Goal: Transaction & Acquisition: Download file/media

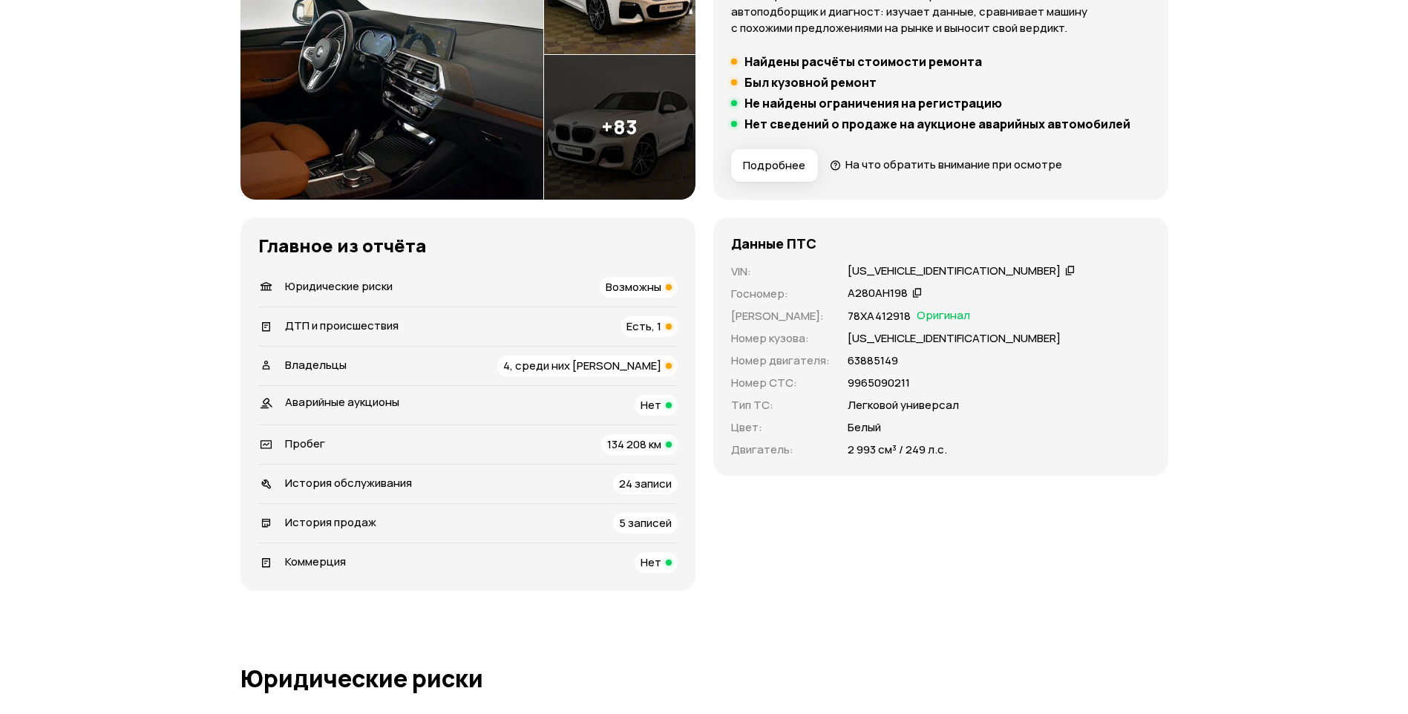
scroll to position [297, 0]
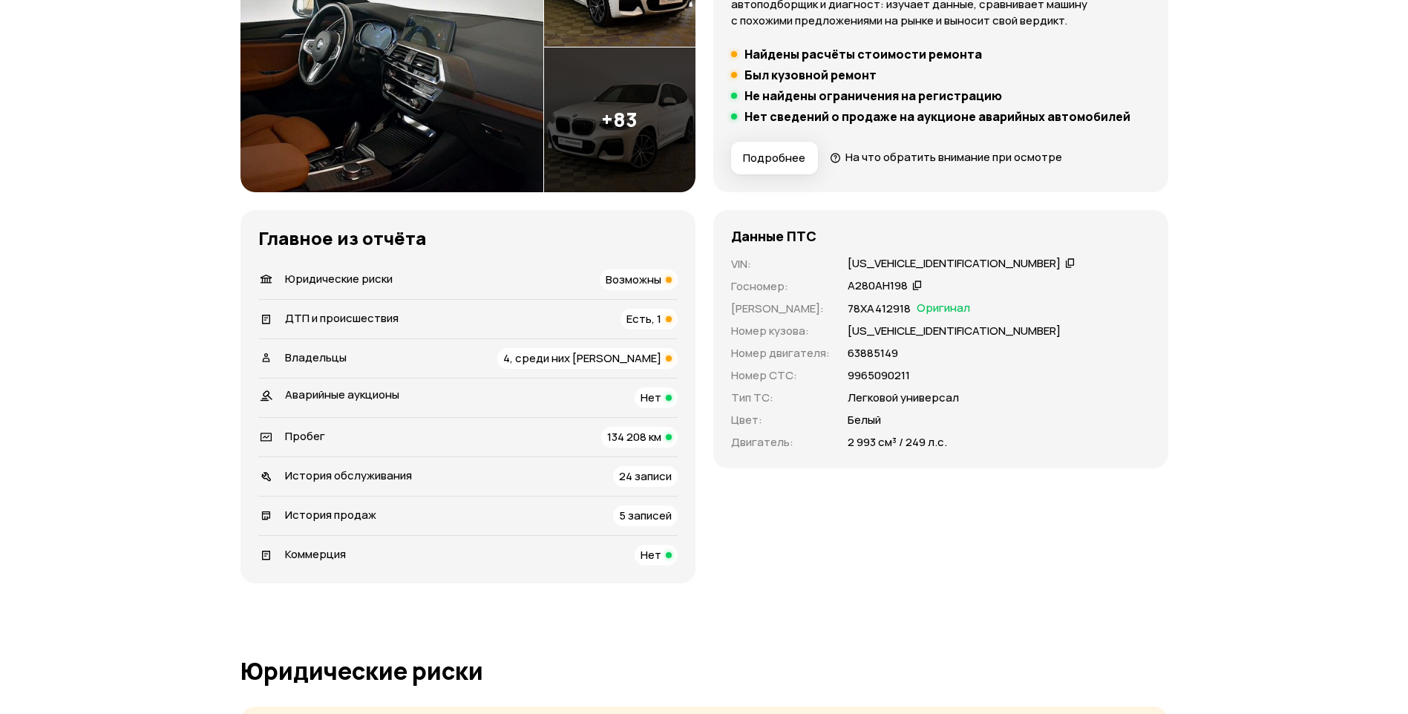
click at [661, 286] on div "Возможны" at bounding box center [639, 279] width 78 height 21
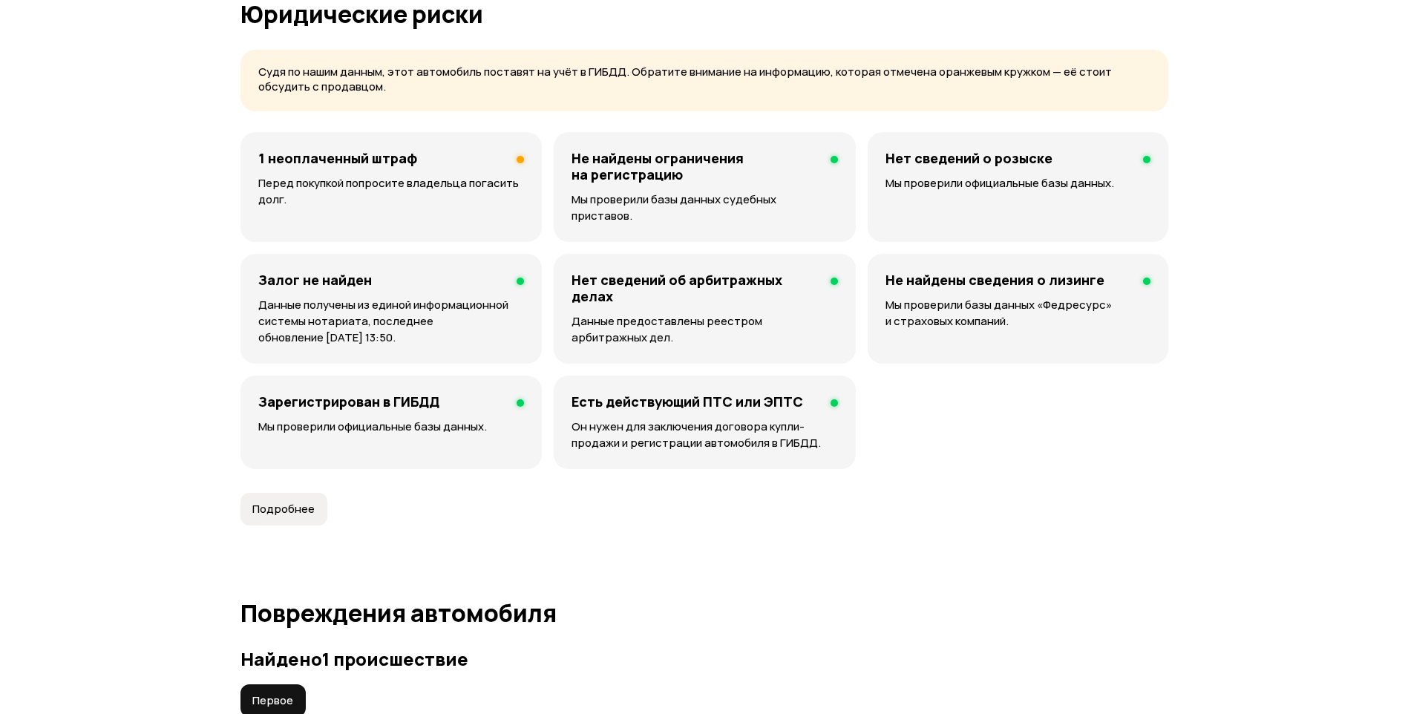
scroll to position [954, 0]
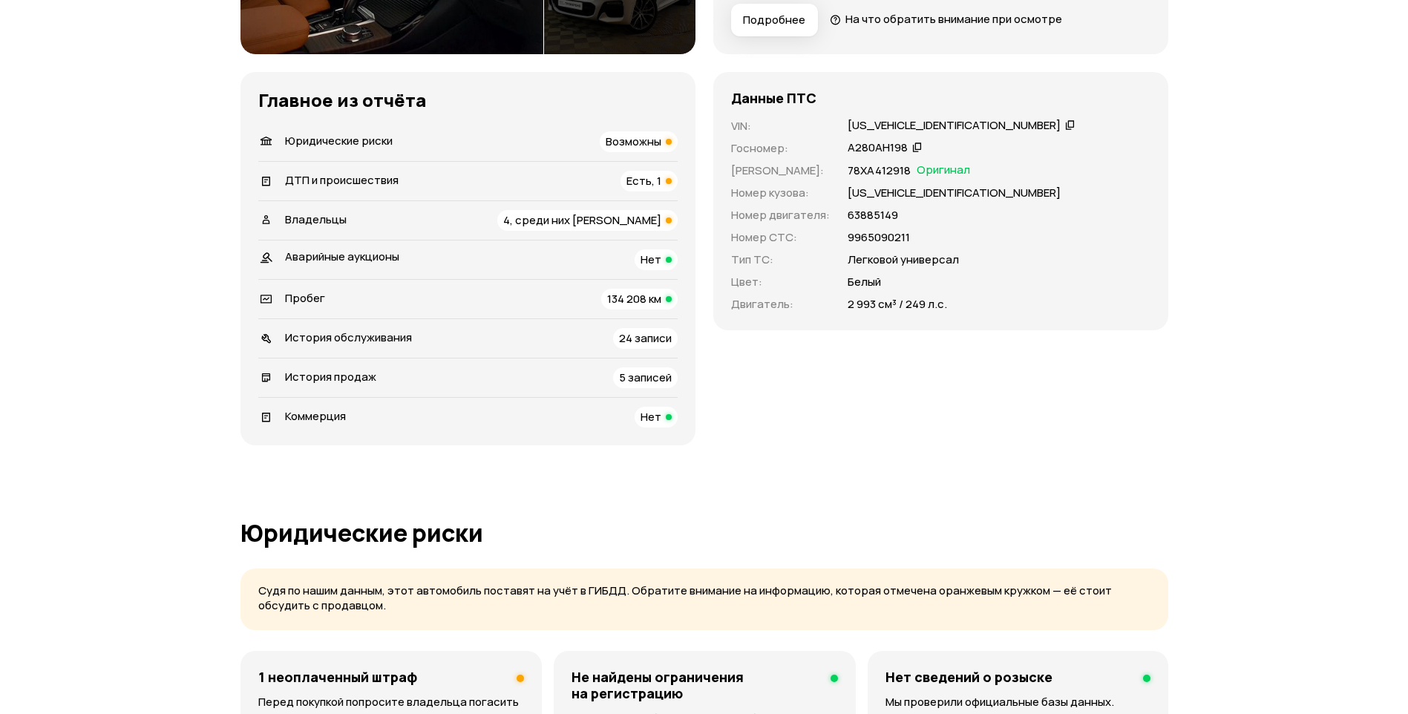
click at [672, 186] on div "Есть, 1" at bounding box center [648, 181] width 57 height 21
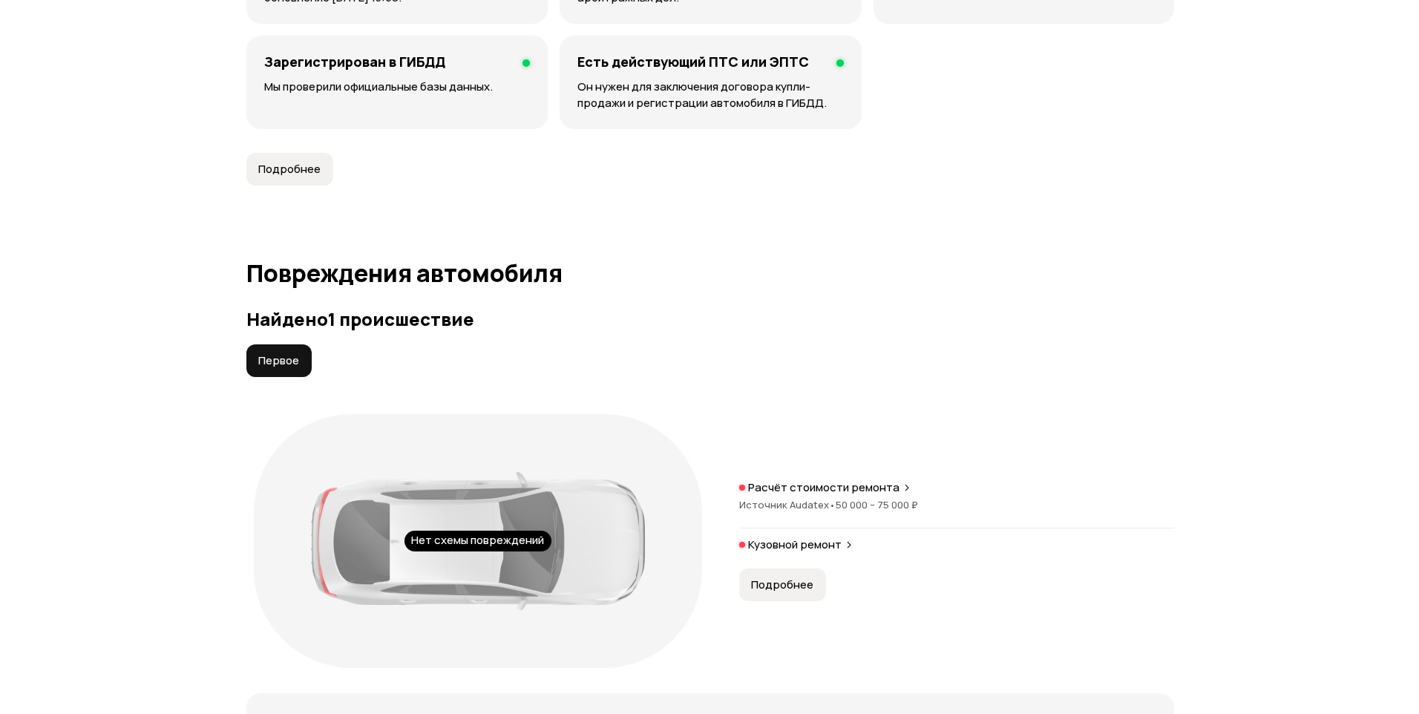
scroll to position [1537, 0]
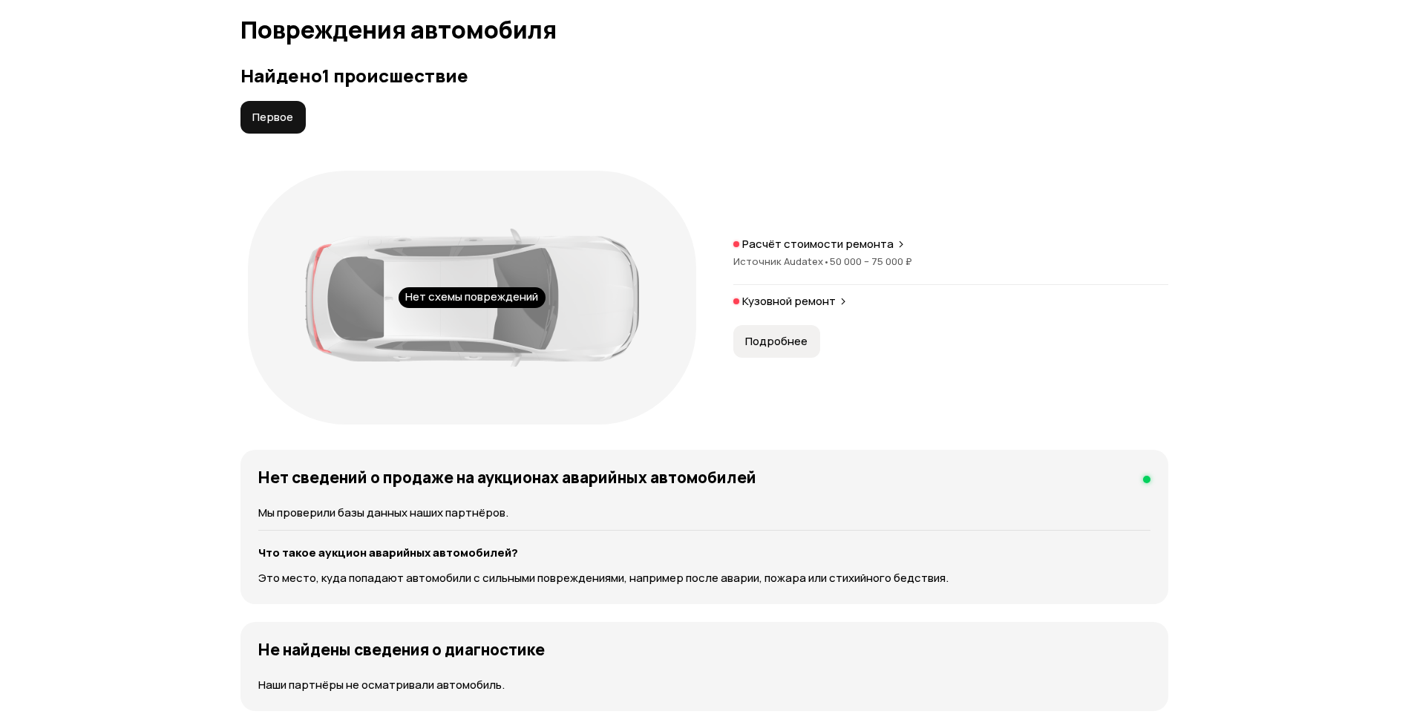
click at [796, 334] on span "Подробнее" at bounding box center [776, 341] width 62 height 15
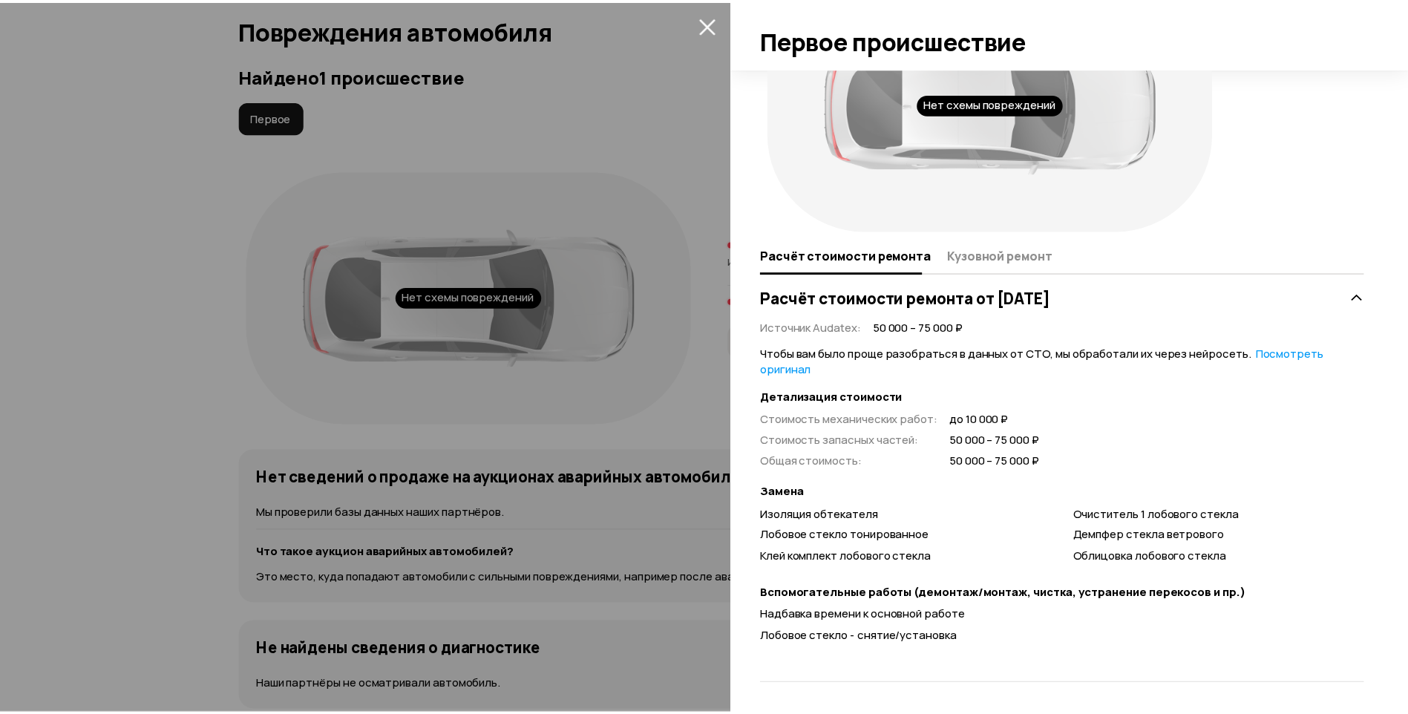
scroll to position [0, 0]
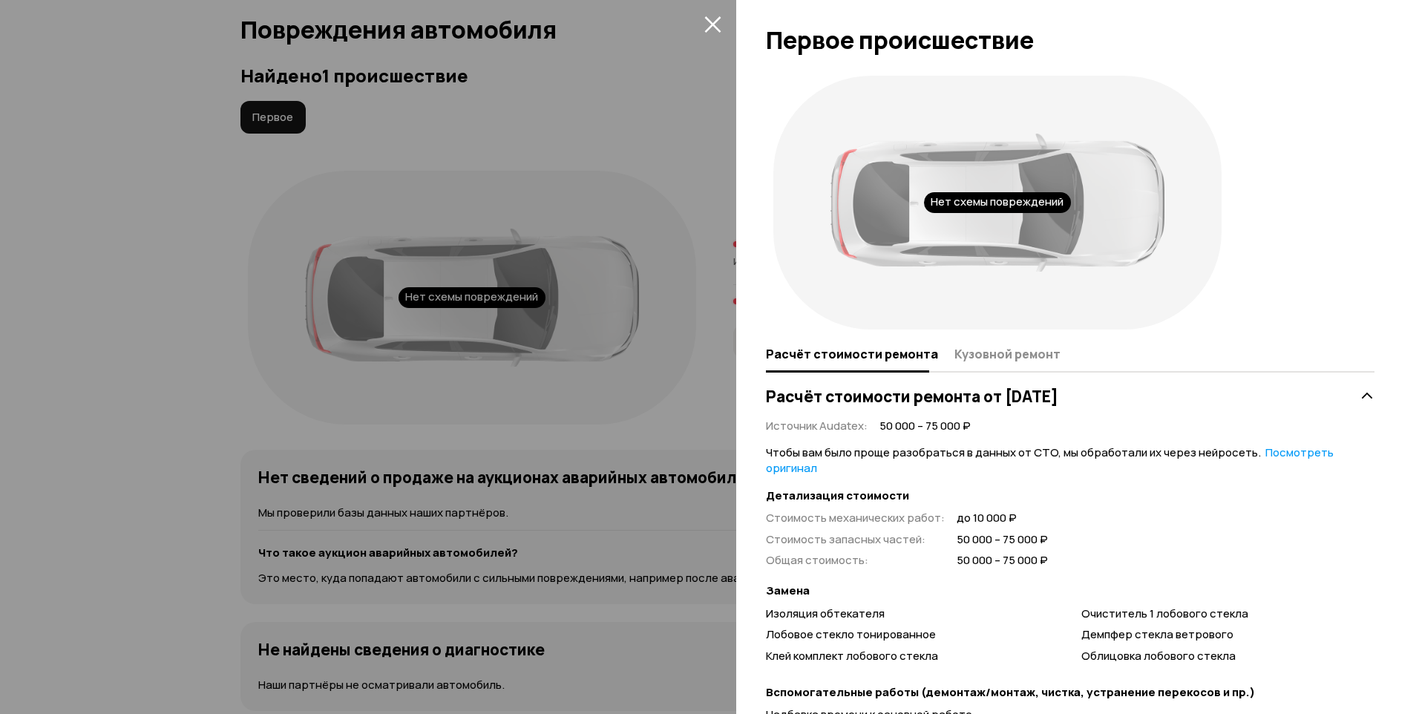
click at [702, 24] on button "закрыть" at bounding box center [713, 24] width 24 height 24
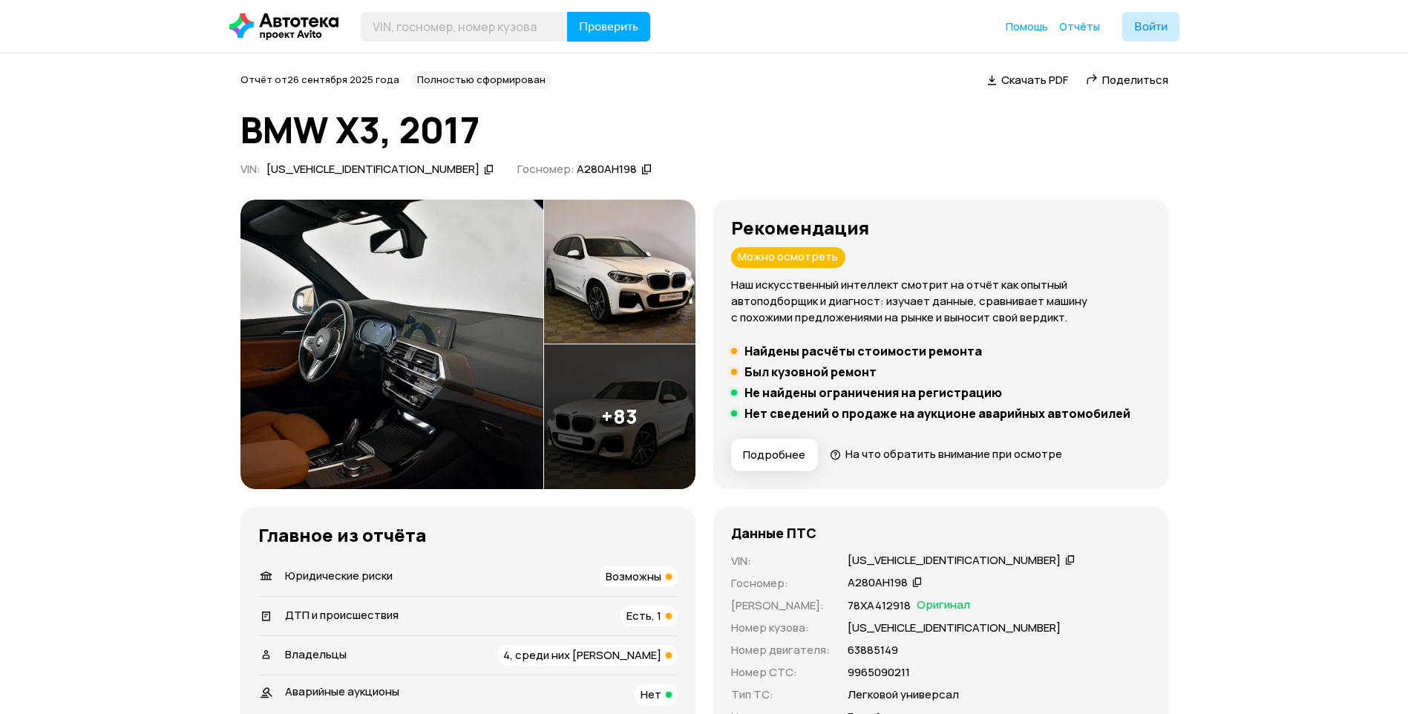
click at [1055, 77] on span "Скачать PDF" at bounding box center [1034, 80] width 67 height 16
